Goal: Task Accomplishment & Management: Manage account settings

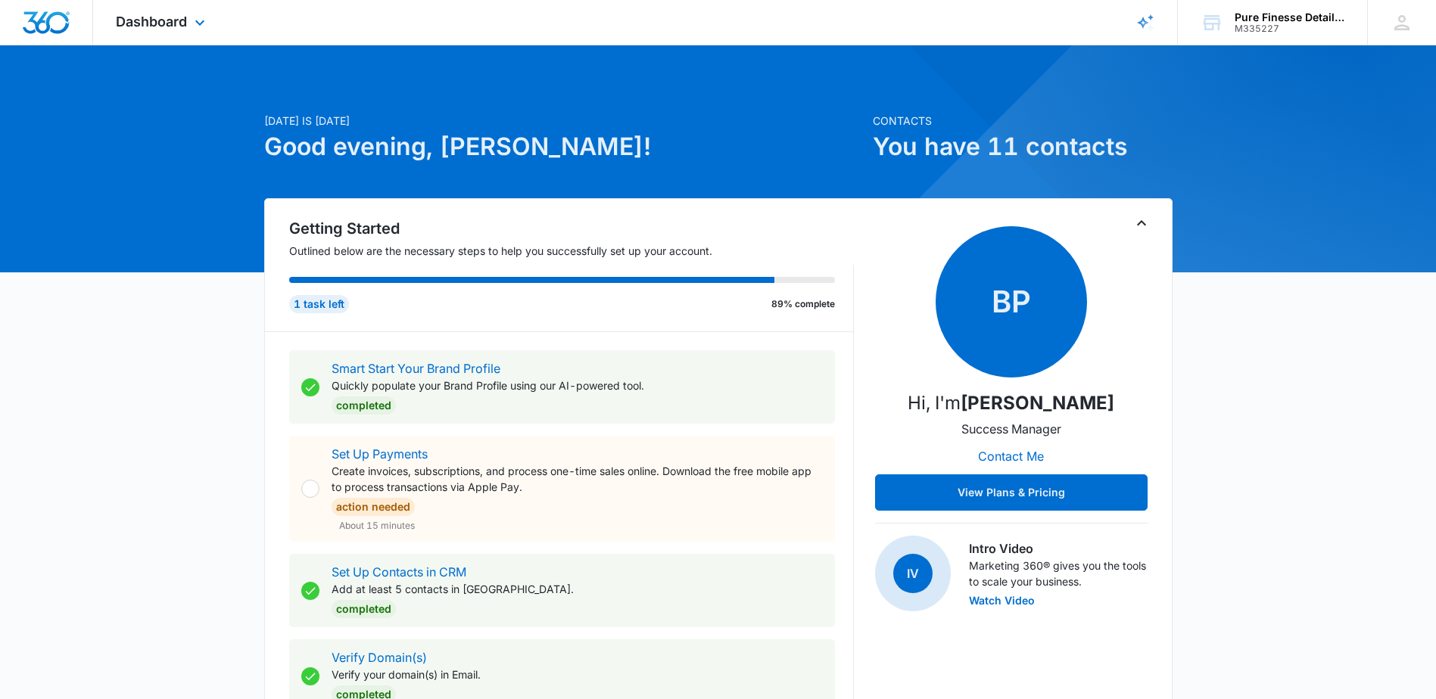
click at [194, 14] on icon at bounding box center [200, 23] width 18 height 18
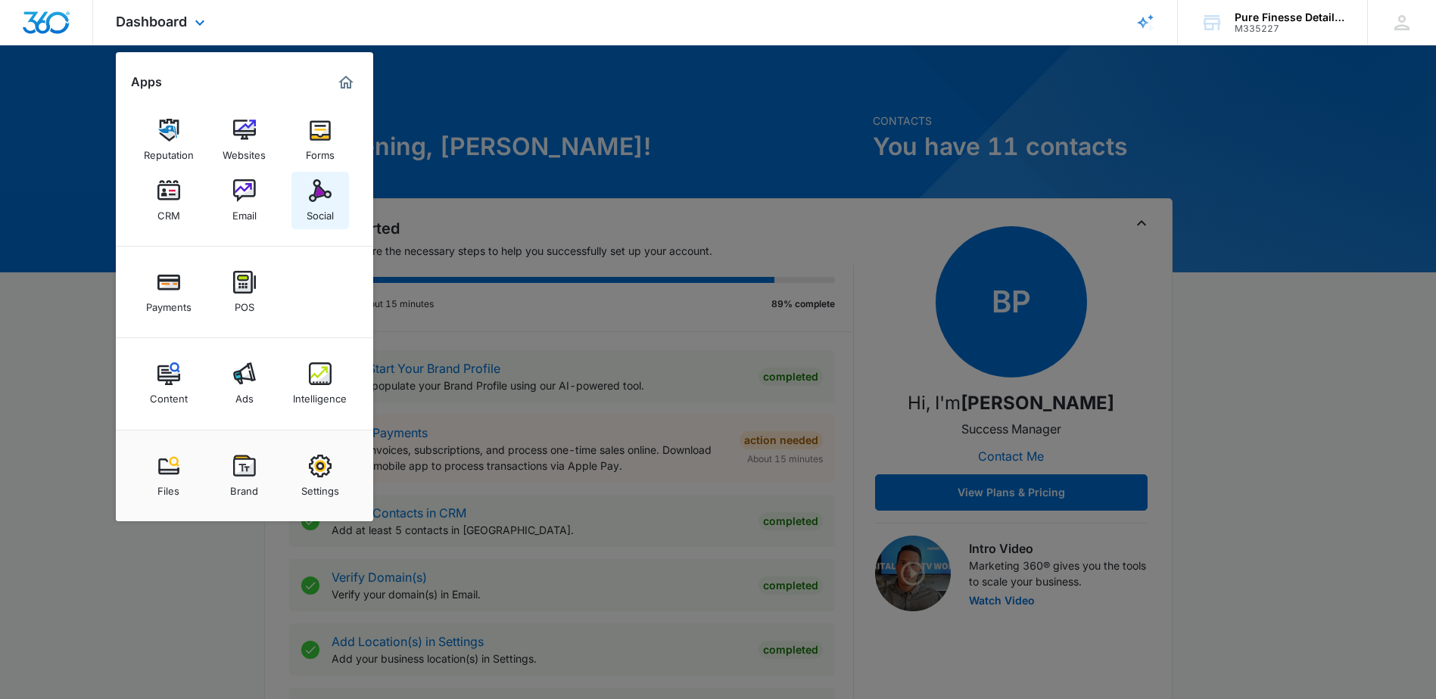
click at [310, 199] on img at bounding box center [320, 190] width 23 height 23
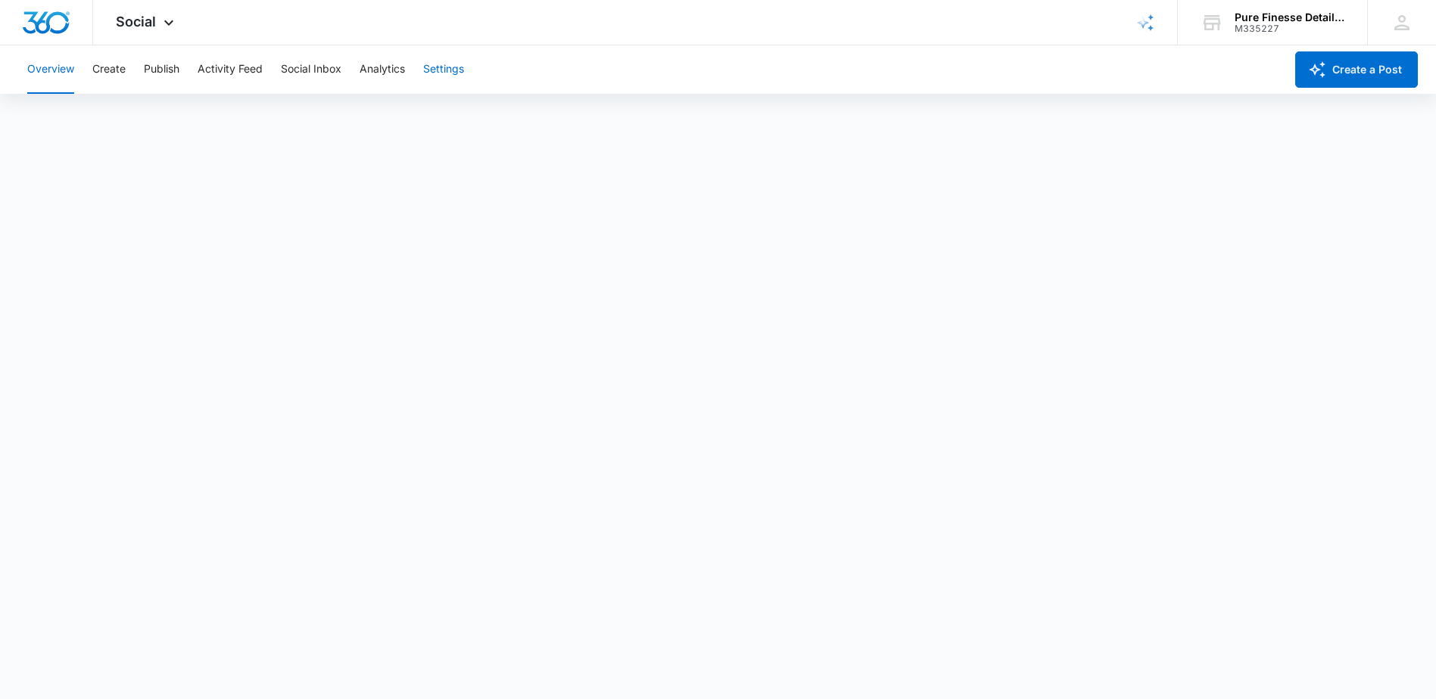
click at [444, 70] on button "Settings" at bounding box center [443, 69] width 41 height 48
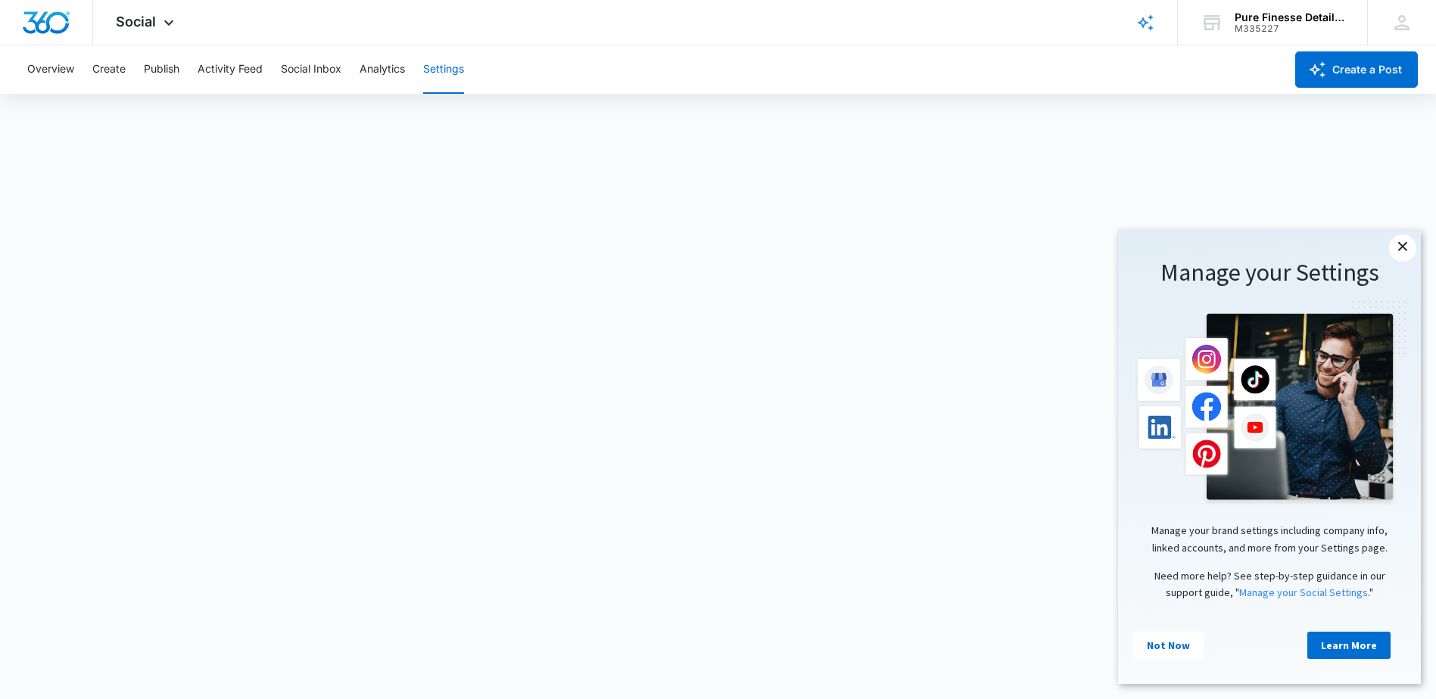
click at [1408, 243] on link "×" at bounding box center [1402, 248] width 27 height 27
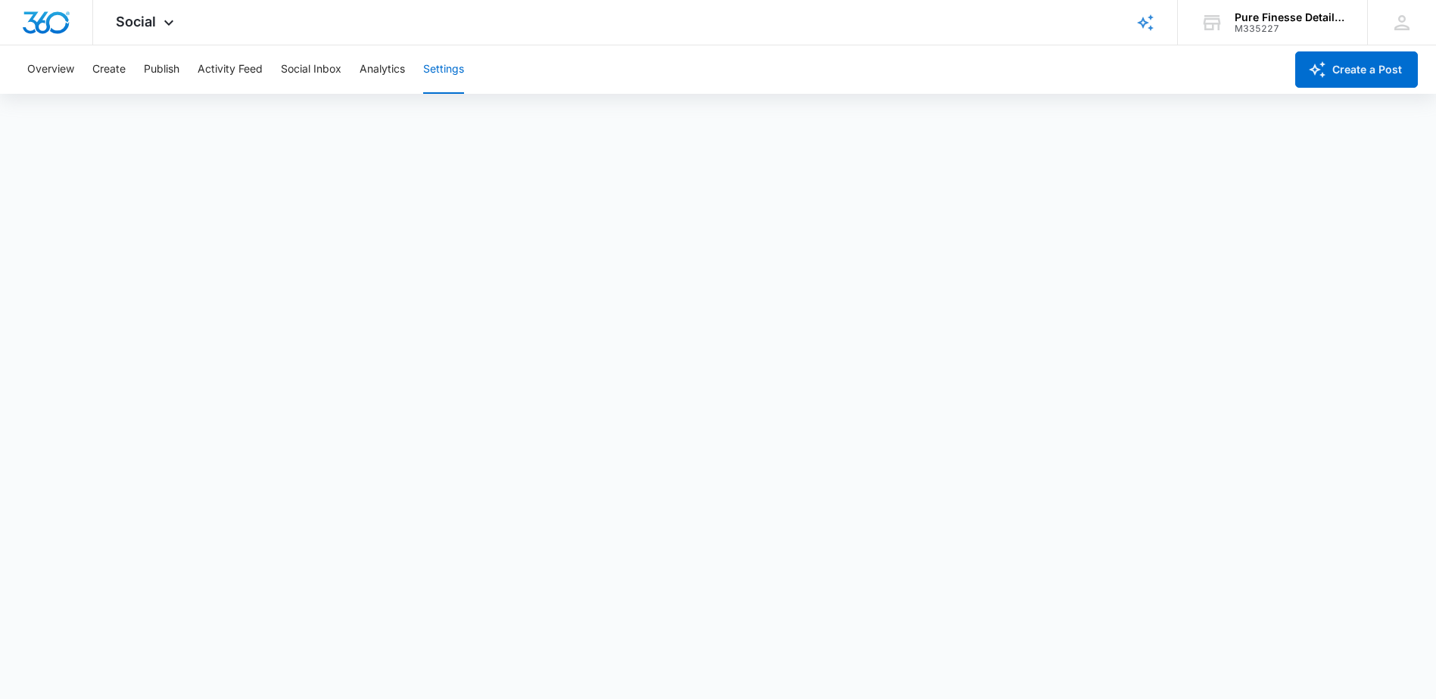
scroll to position [4, 0]
